Goal: Navigation & Orientation: Find specific page/section

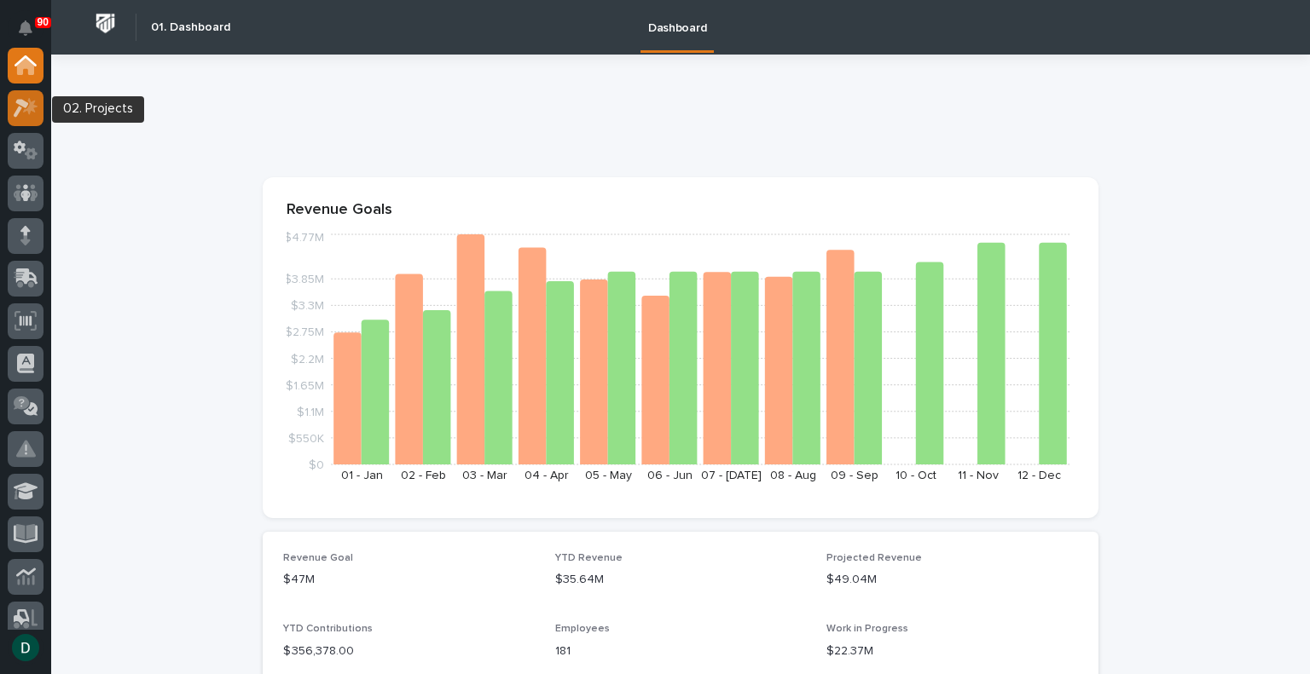
click at [26, 103] on icon at bounding box center [21, 108] width 15 height 19
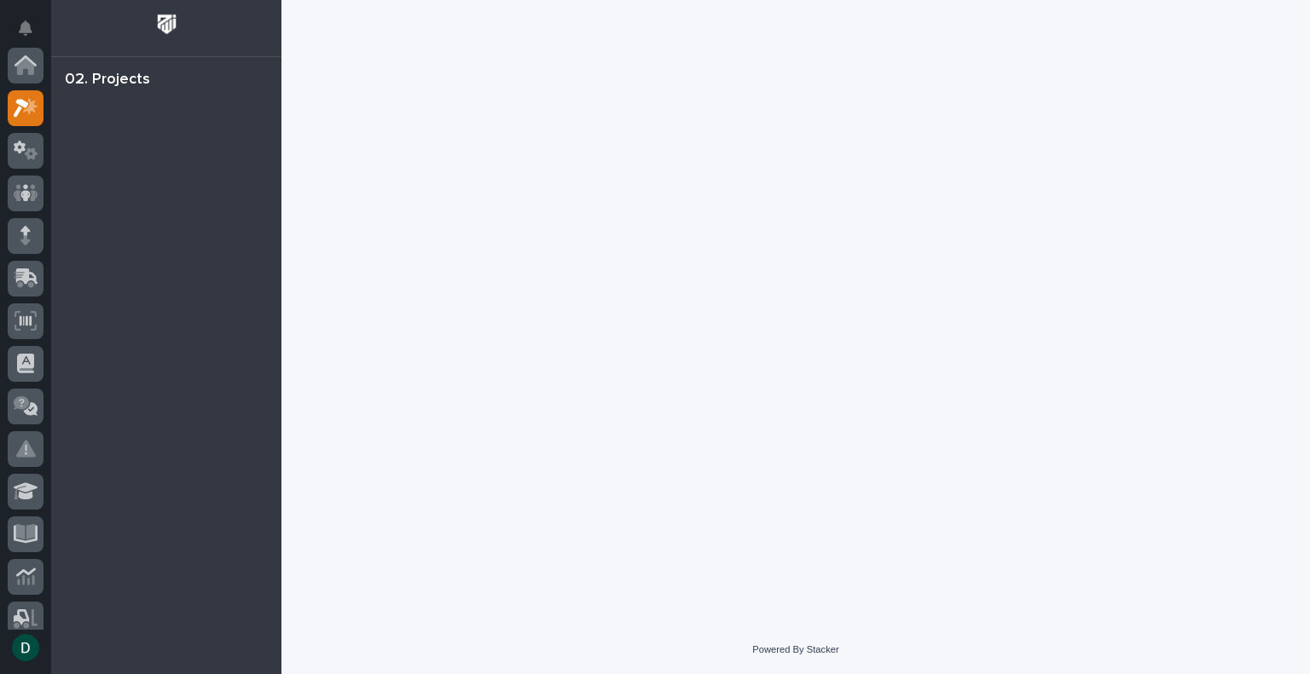
scroll to position [43, 0]
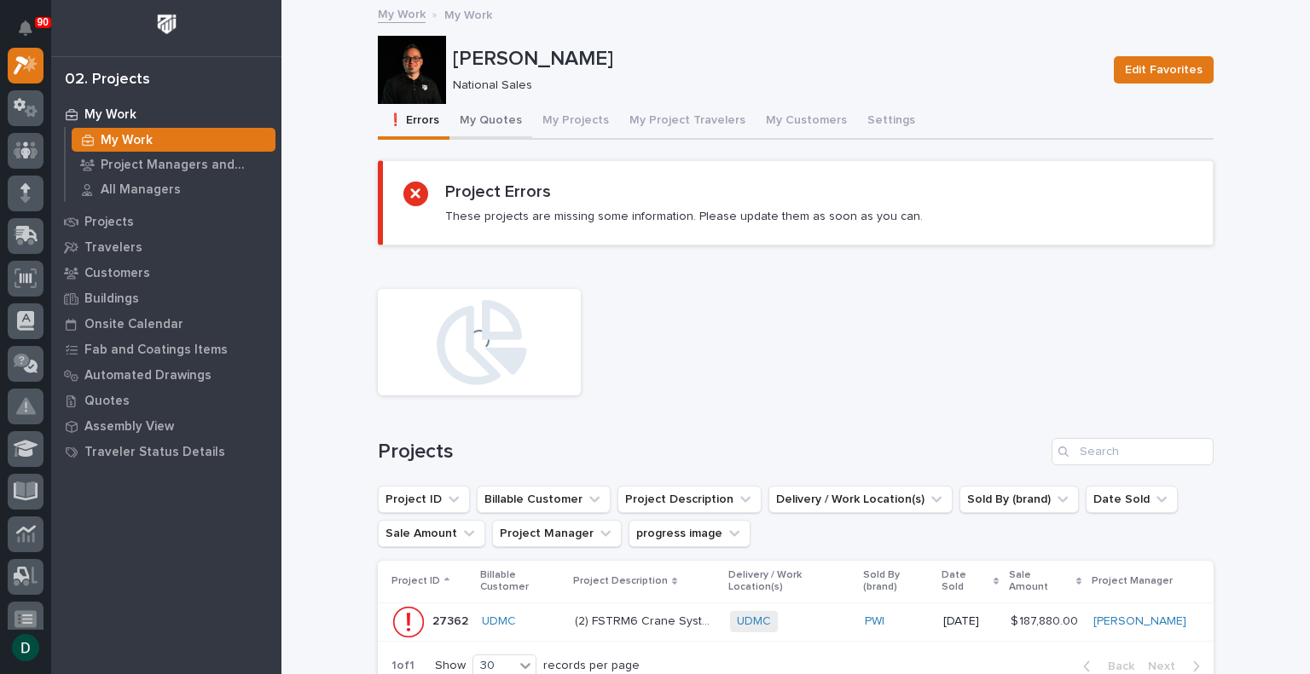
click at [503, 114] on button "My Quotes" at bounding box center [490, 122] width 83 height 36
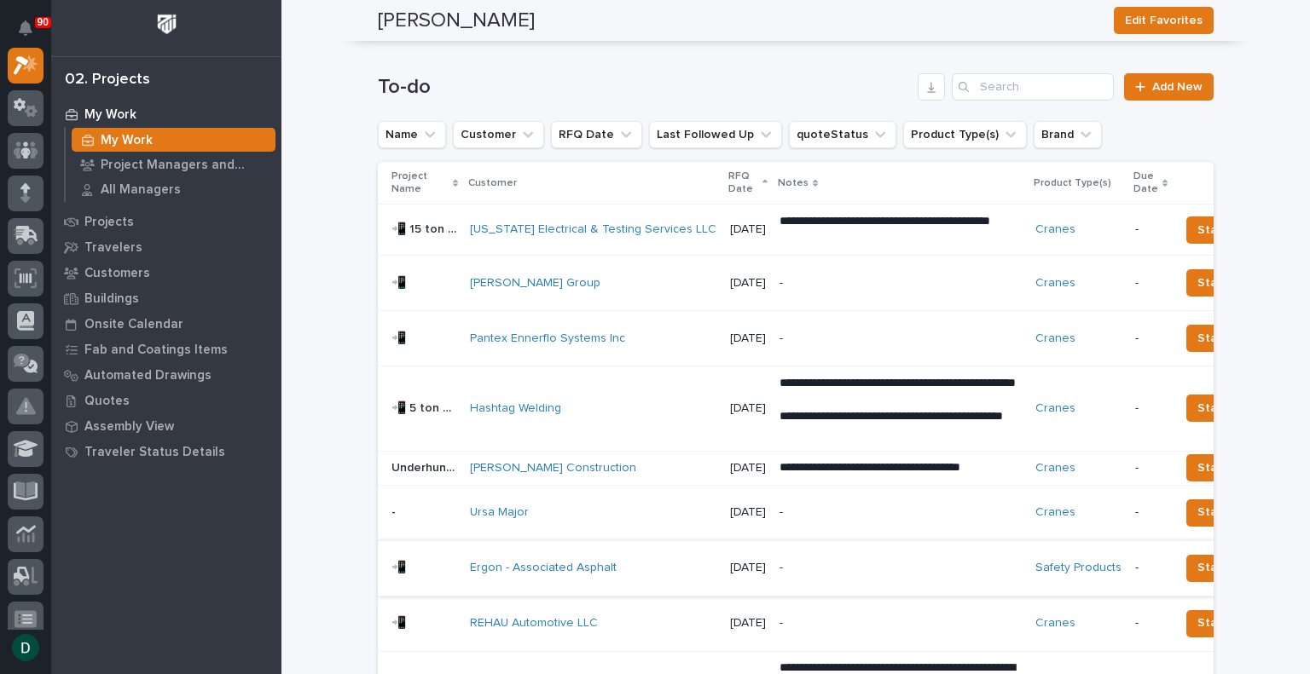
scroll to position [1174, 0]
